Goal: Navigation & Orientation: Find specific page/section

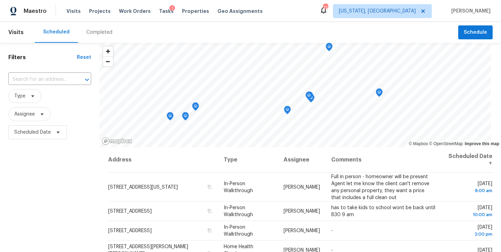
scroll to position [265, 0]
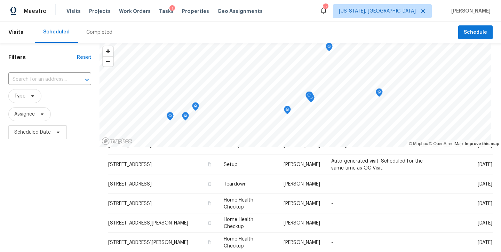
click at [233, 33] on div "Scheduled Completed" at bounding box center [246, 32] width 423 height 21
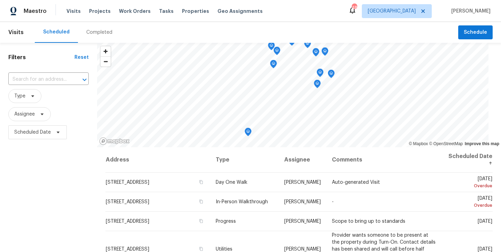
scroll to position [5, 0]
